Goal: Task Accomplishment & Management: Use online tool/utility

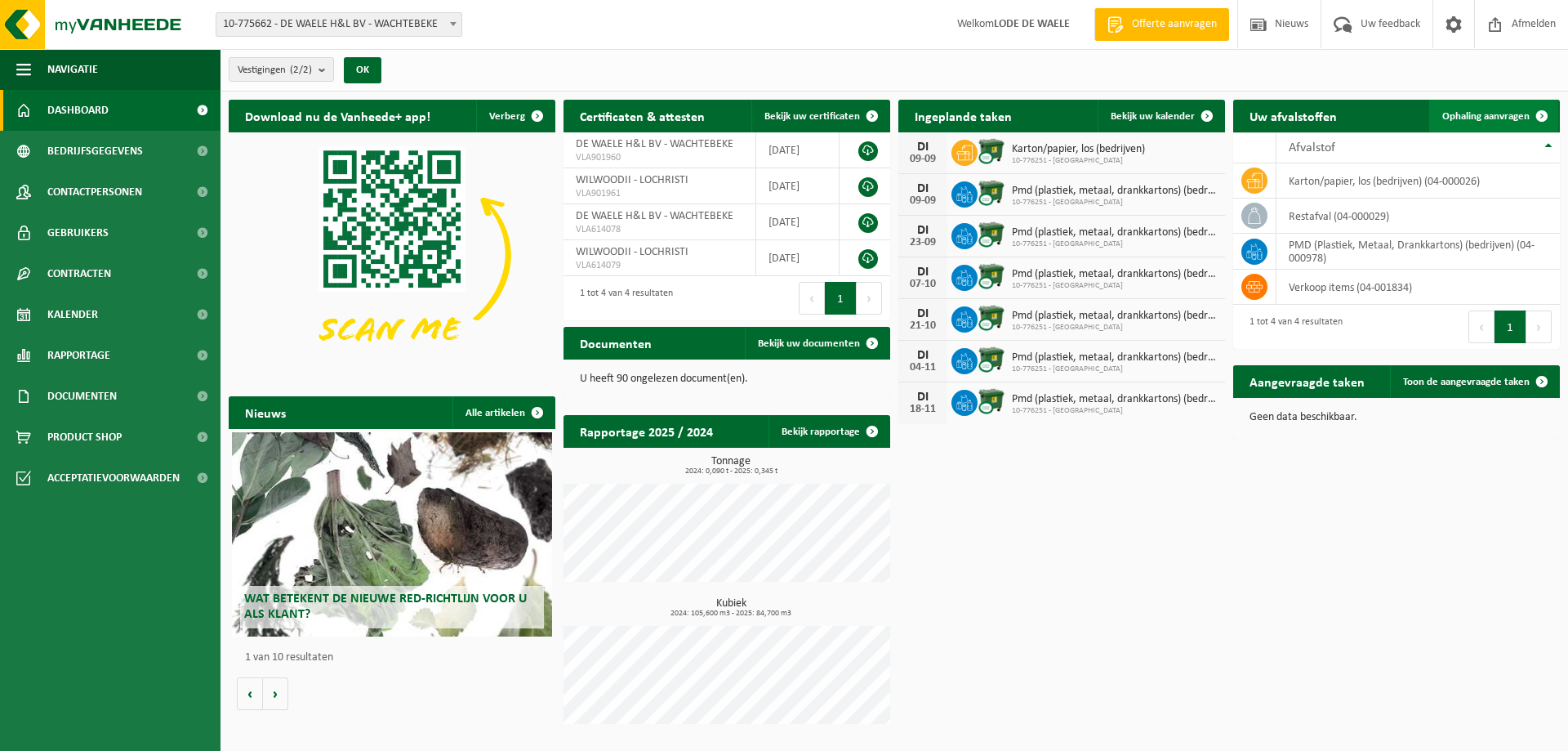
click at [1479, 118] on span "Ophaling aanvragen" at bounding box center [1486, 116] width 88 height 10
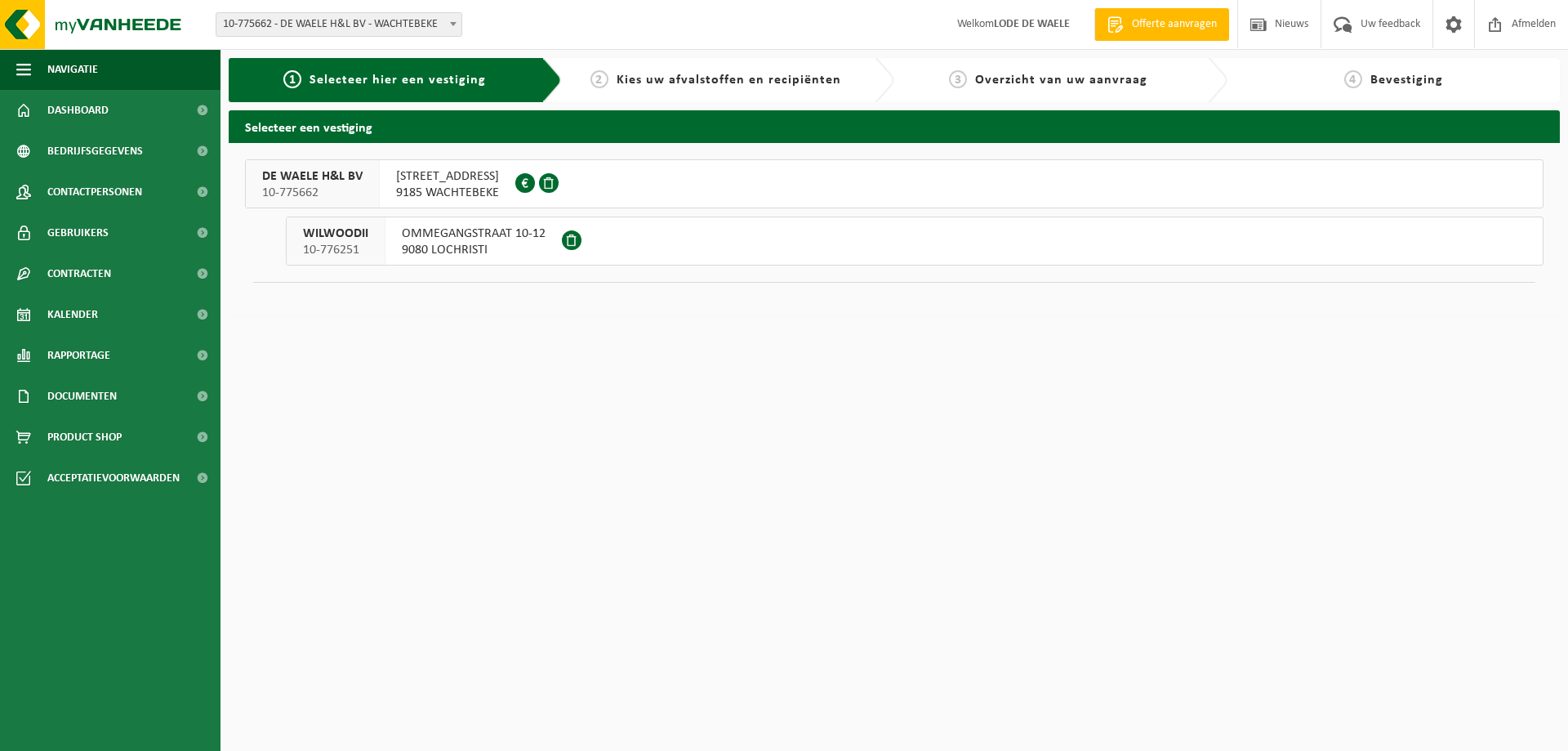
click at [370, 244] on div "WILWOODII 10-776251" at bounding box center [336, 240] width 99 height 48
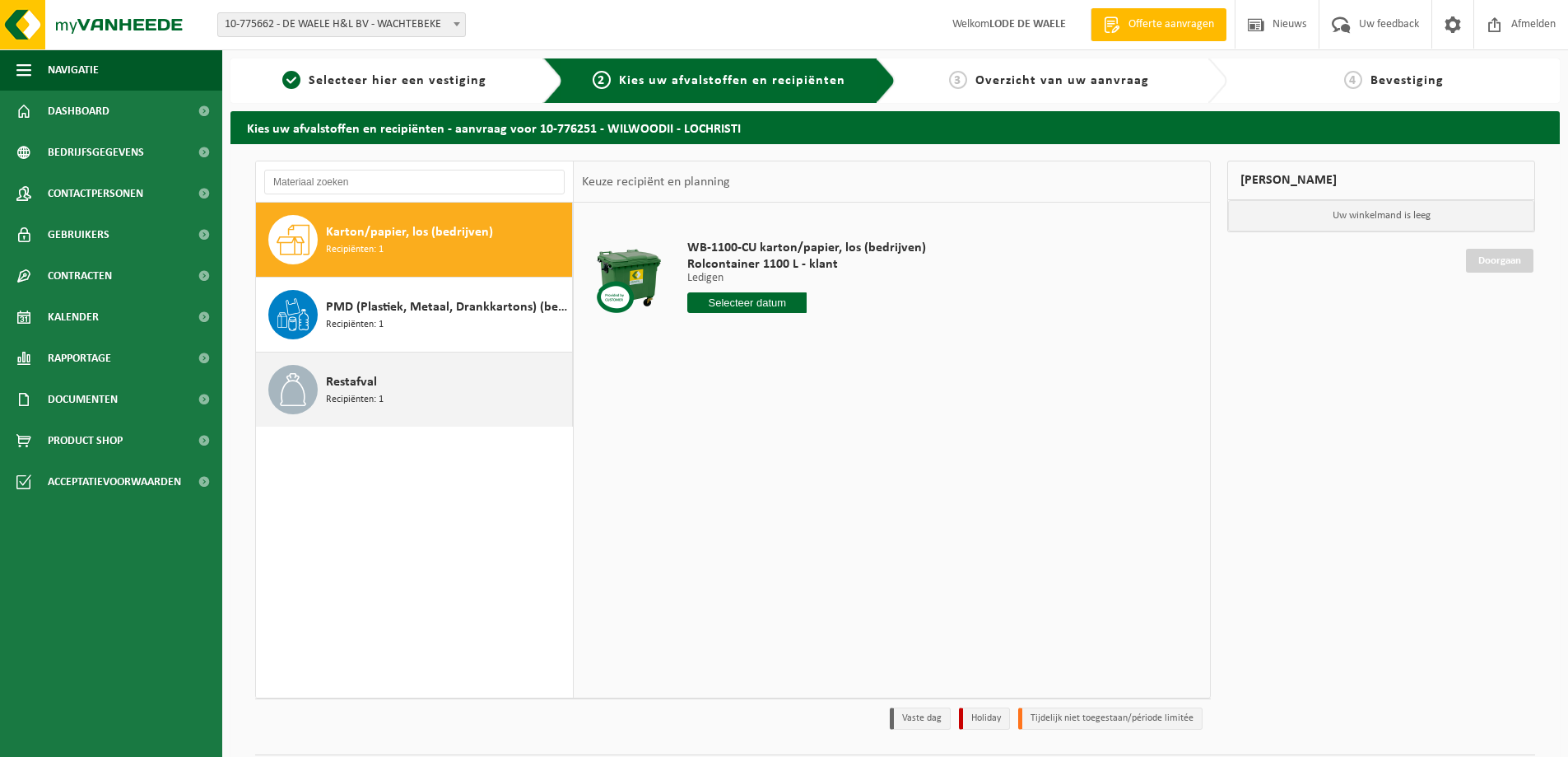
click at [361, 394] on span "Recipiënten: 1" at bounding box center [354, 399] width 57 height 16
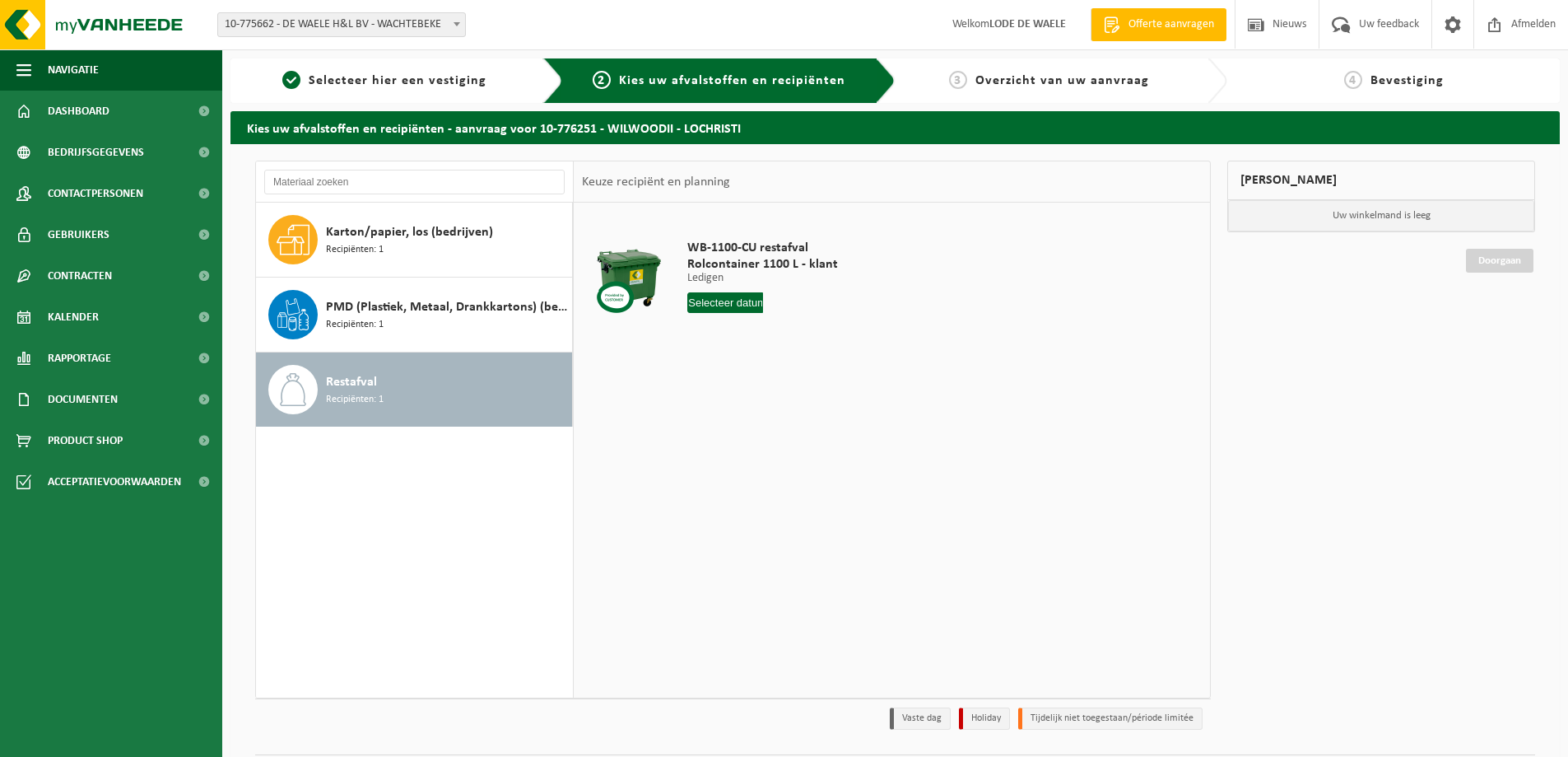
click at [705, 303] on input "text" at bounding box center [725, 302] width 76 height 21
click at [790, 422] on div "11" at bounding box center [790, 423] width 29 height 26
type input "Van 2025-09-11"
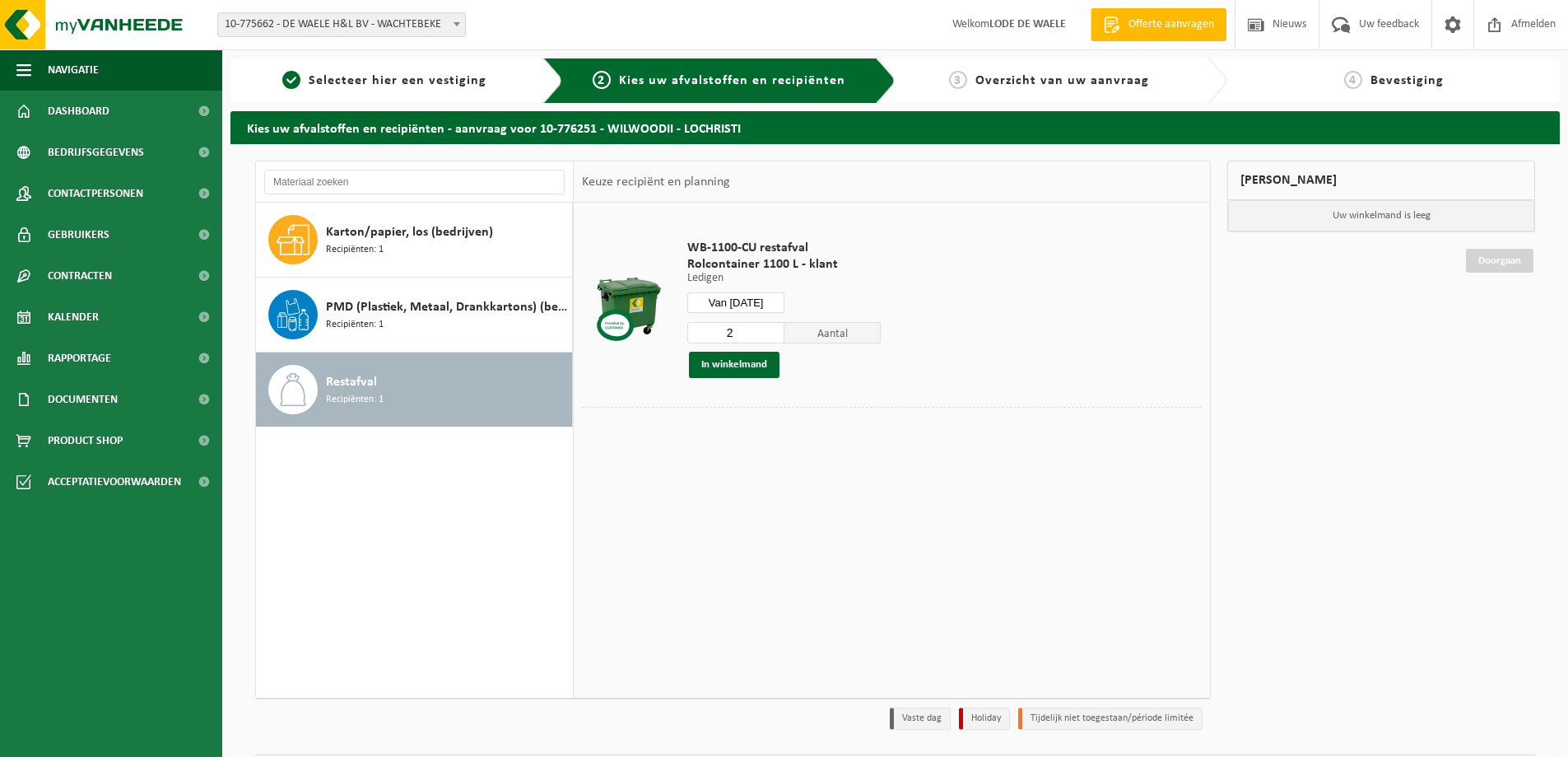
type input "2"
click at [772, 331] on input "2" at bounding box center [735, 332] width 97 height 22
click at [742, 366] on button "In winkelmand" at bounding box center [734, 364] width 90 height 26
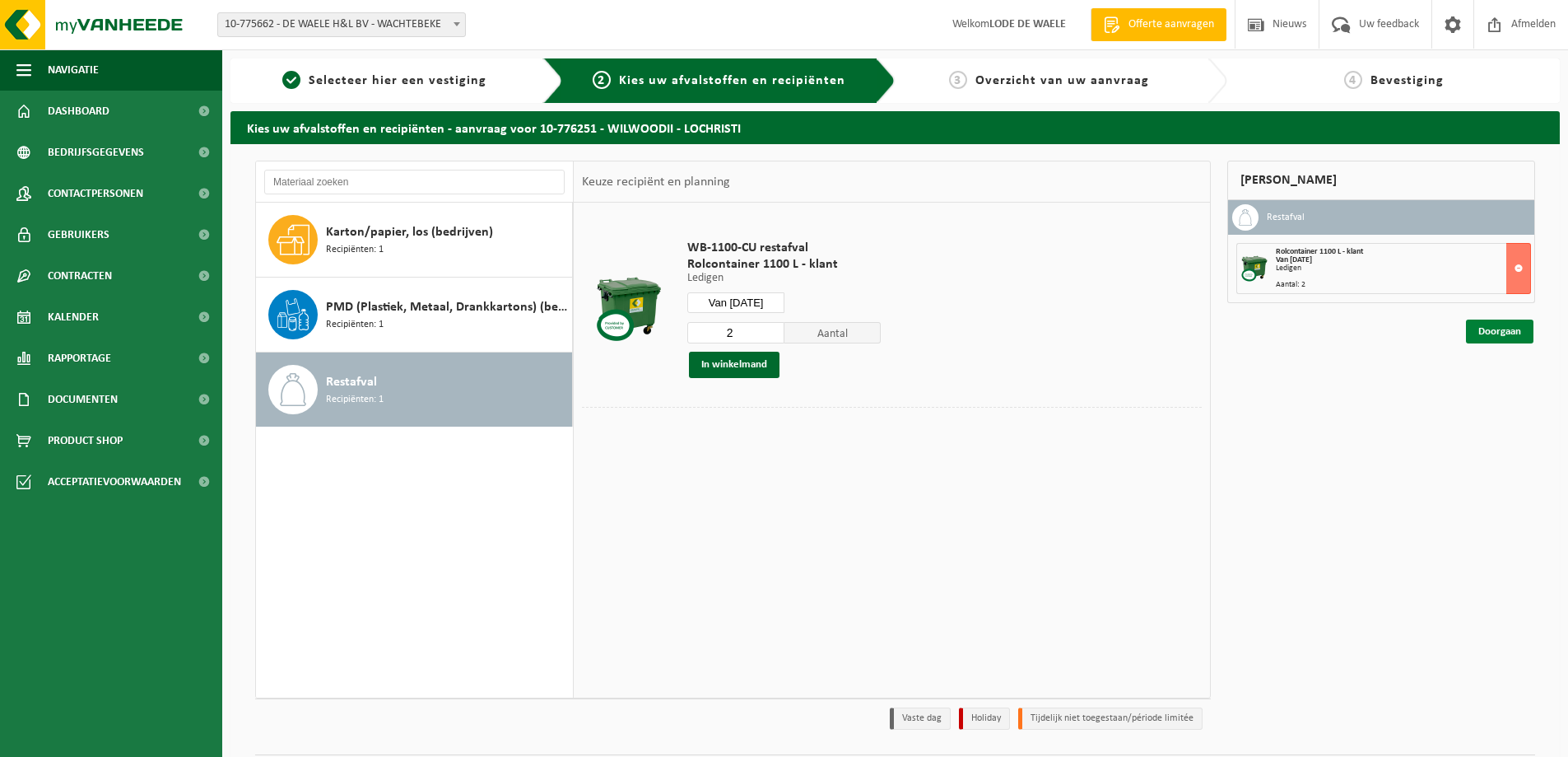
click at [1484, 334] on link "Doorgaan" at bounding box center [1499, 331] width 68 height 23
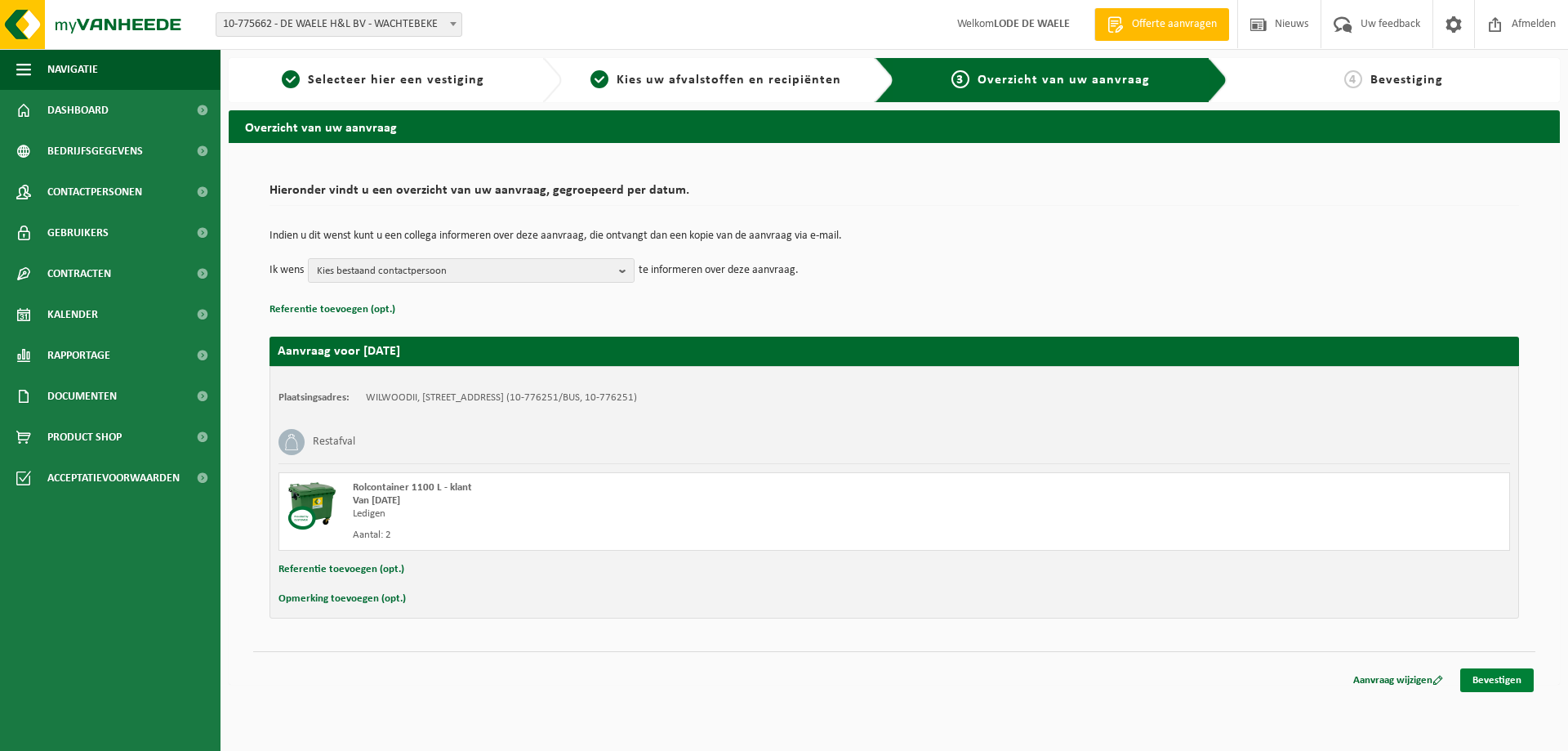
click at [1501, 676] on link "Bevestigen" at bounding box center [1496, 679] width 74 height 23
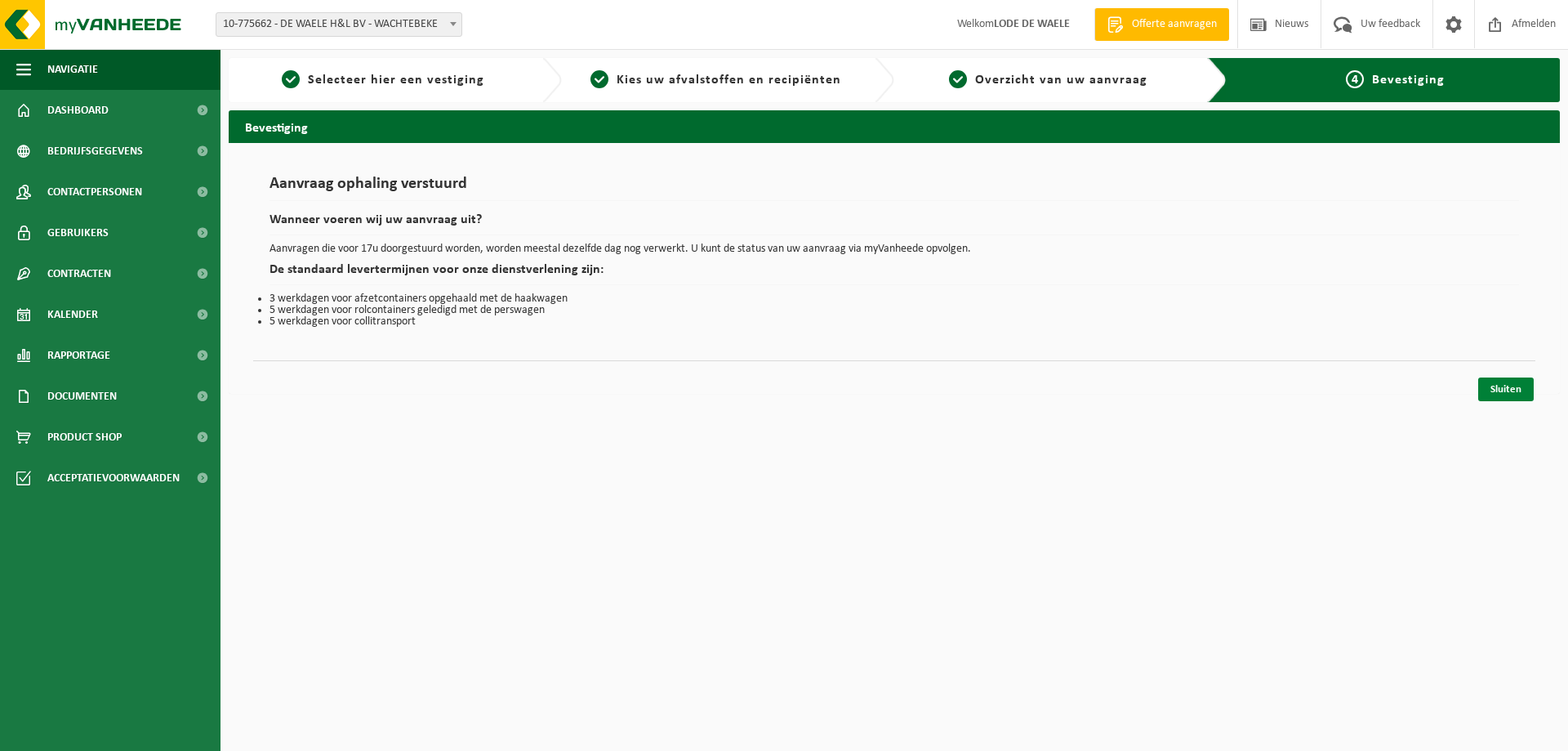
click at [1504, 388] on link "Sluiten" at bounding box center [1507, 389] width 56 height 23
